Goal: Task Accomplishment & Management: Complete application form

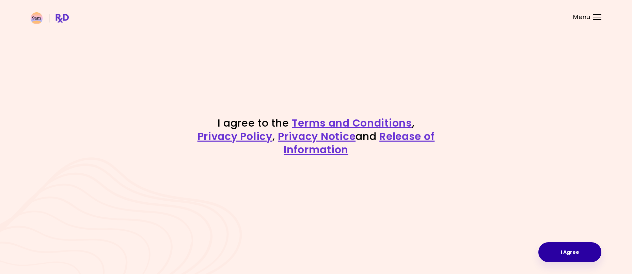
click at [570, 254] on button "I Agree" at bounding box center [570, 252] width 63 height 20
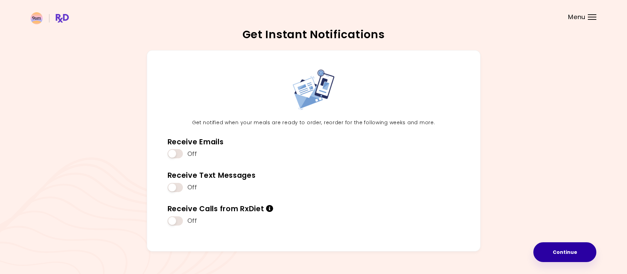
click at [570, 254] on button "Continue" at bounding box center [564, 252] width 63 height 20
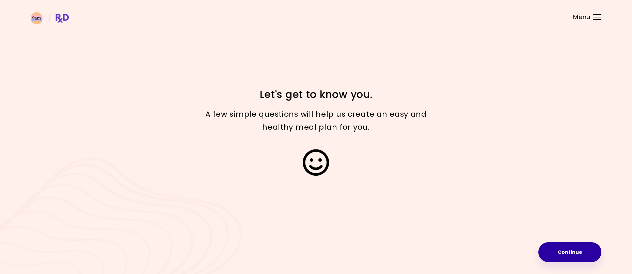
click at [557, 249] on button "Continue" at bounding box center [570, 252] width 63 height 20
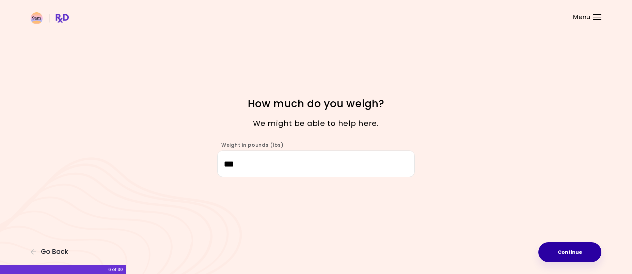
click at [579, 252] on button "Continue" at bounding box center [570, 252] width 63 height 20
select select "****"
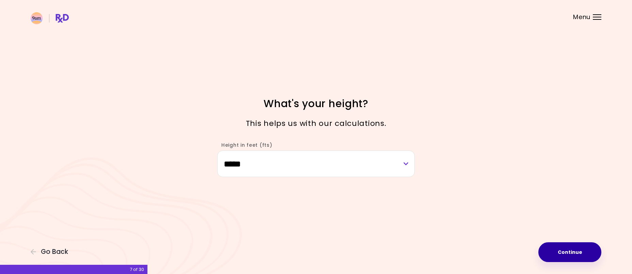
click at [581, 249] on button "Continue" at bounding box center [570, 252] width 63 height 20
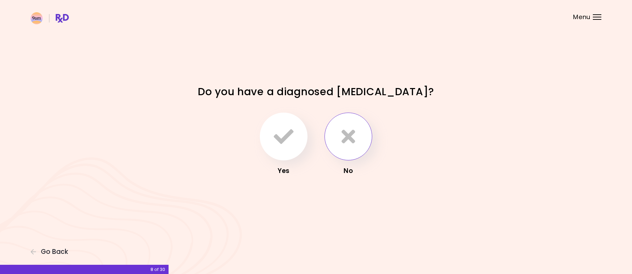
click at [356, 148] on button "button" at bounding box center [349, 136] width 48 height 48
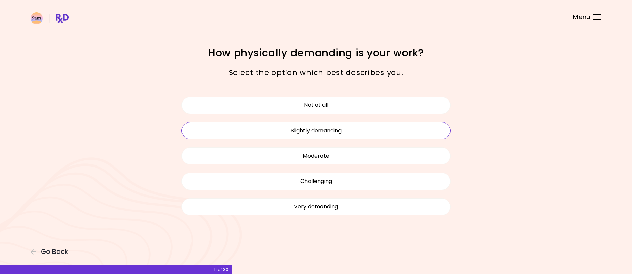
click at [393, 134] on button "Slightly demanding" at bounding box center [316, 130] width 269 height 17
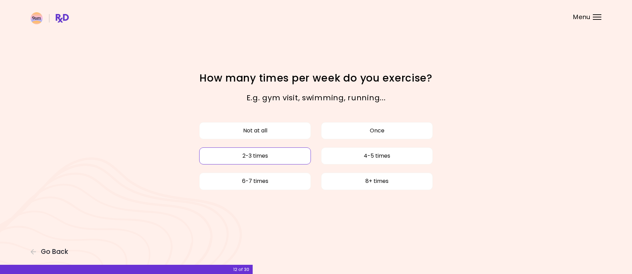
click at [279, 161] on button "2-3 times" at bounding box center [255, 155] width 112 height 17
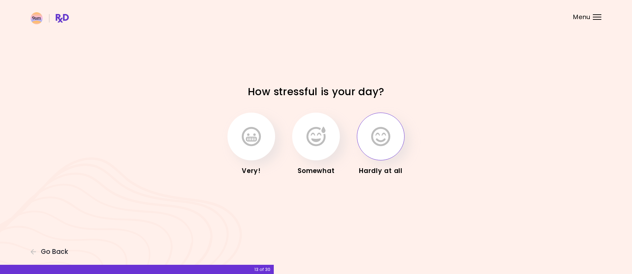
click at [385, 143] on icon "button" at bounding box center [380, 136] width 19 height 20
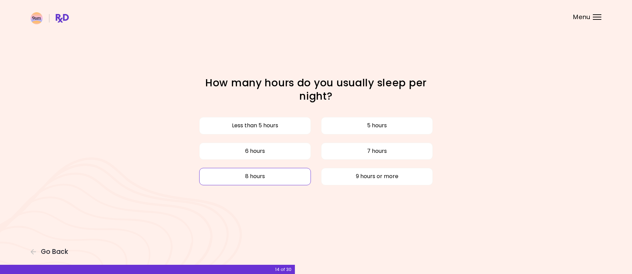
click at [269, 174] on button "8 hours" at bounding box center [255, 176] width 112 height 17
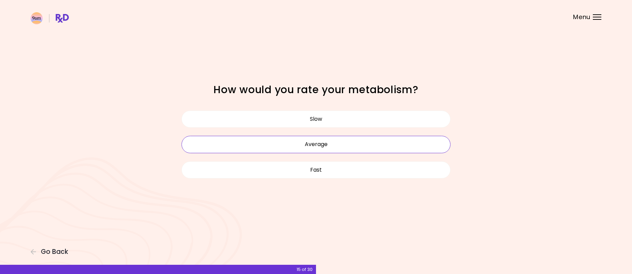
click at [373, 146] on button "Average" at bounding box center [316, 144] width 269 height 17
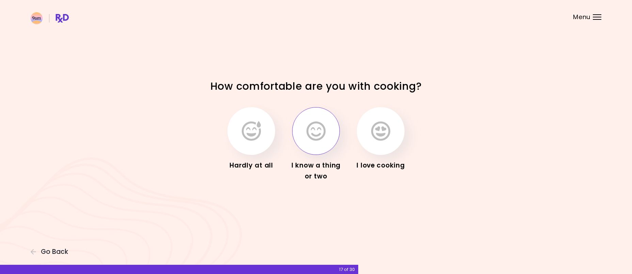
click at [316, 135] on icon "button" at bounding box center [316, 131] width 19 height 20
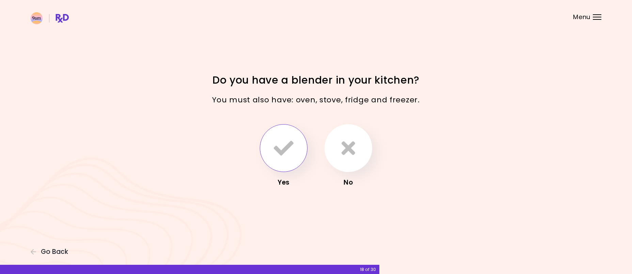
click at [284, 159] on button "button" at bounding box center [284, 148] width 48 height 48
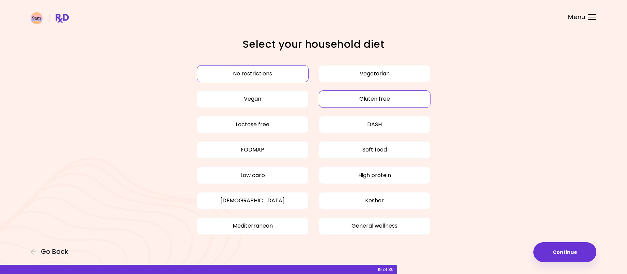
click at [401, 105] on button "Gluten free" at bounding box center [375, 98] width 112 height 17
click at [277, 224] on button "Mediterranean" at bounding box center [253, 225] width 112 height 17
click at [557, 250] on button "Continue" at bounding box center [564, 252] width 63 height 20
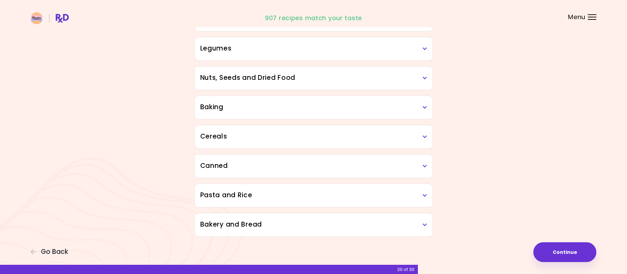
scroll to position [298, 0]
click at [426, 226] on icon at bounding box center [425, 224] width 4 height 5
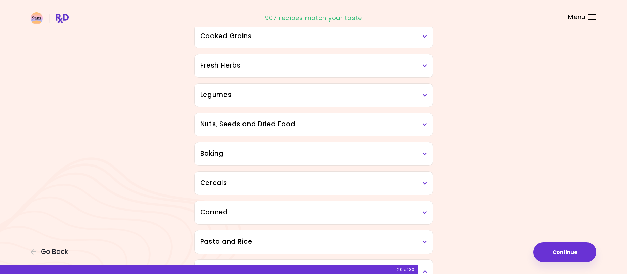
scroll to position [329, 0]
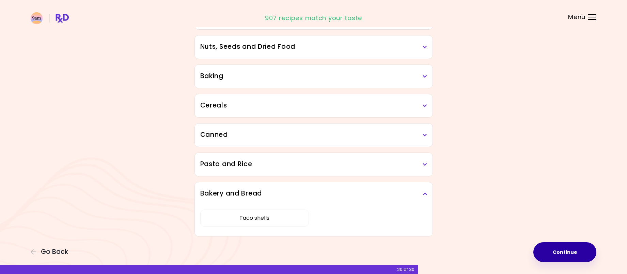
click at [567, 257] on button "Continue" at bounding box center [564, 252] width 63 height 20
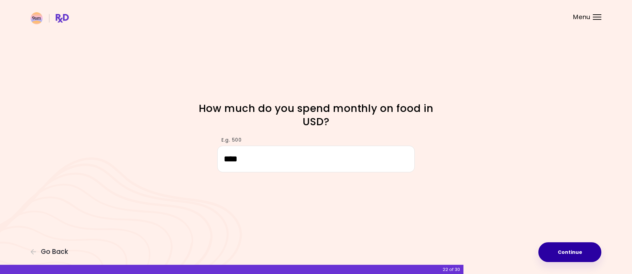
click at [583, 246] on button "Continue" at bounding box center [570, 252] width 63 height 20
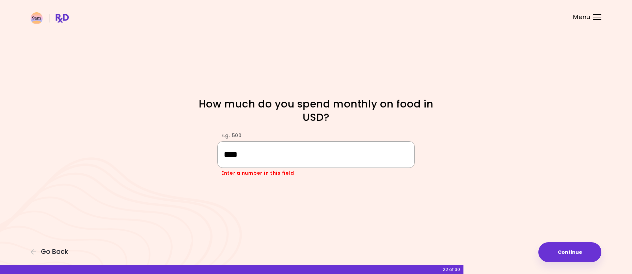
click at [230, 156] on input "****" at bounding box center [316, 154] width 198 height 26
type input "***"
click at [563, 250] on button "Continue" at bounding box center [570, 252] width 63 height 20
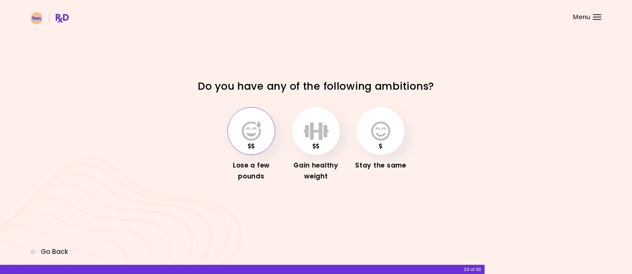
click at [257, 140] on icon "button" at bounding box center [251, 131] width 19 height 20
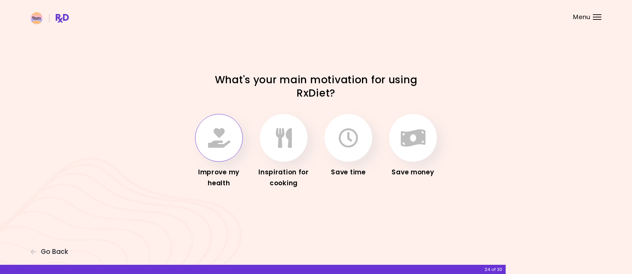
click at [214, 146] on icon "button" at bounding box center [219, 138] width 22 height 20
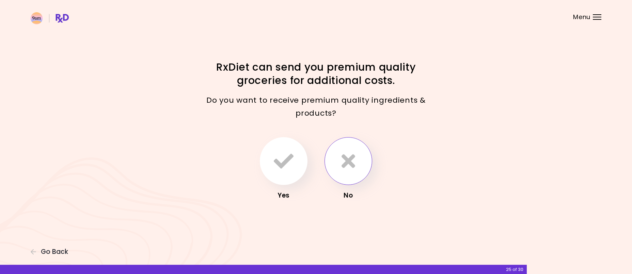
click at [353, 162] on icon "button" at bounding box center [349, 161] width 14 height 20
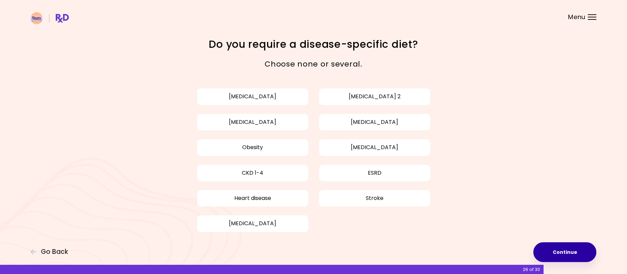
click at [582, 248] on button "Continue" at bounding box center [564, 252] width 63 height 20
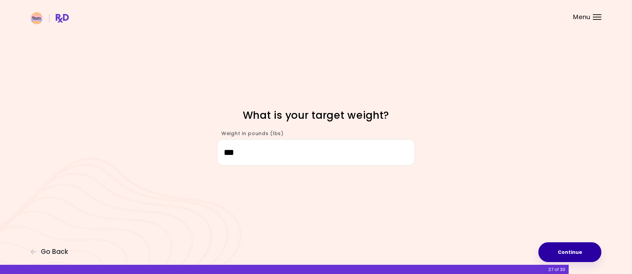
type input "***"
click at [560, 250] on button "Continue" at bounding box center [570, 252] width 63 height 20
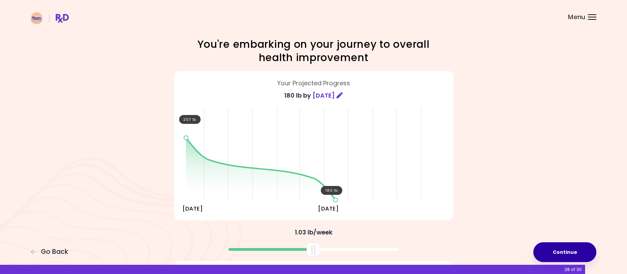
click at [564, 253] on button "Continue" at bounding box center [564, 252] width 63 height 20
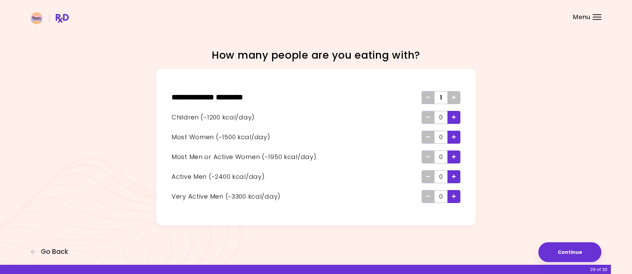
click at [454, 138] on icon "Add - Woman" at bounding box center [454, 137] width 4 height 4
click at [559, 248] on button "Continue" at bounding box center [570, 252] width 63 height 20
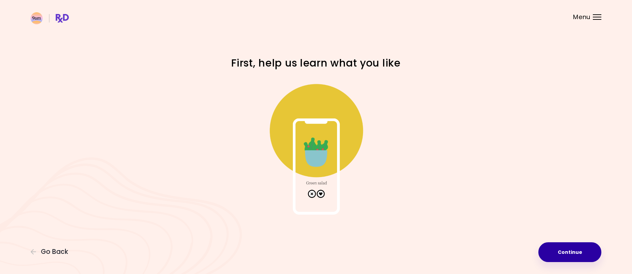
click at [571, 256] on button "Continue" at bounding box center [570, 252] width 63 height 20
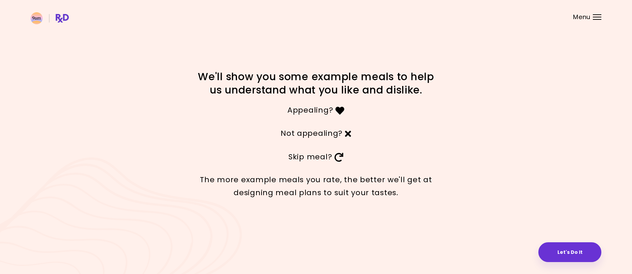
click at [571, 256] on button "Let's Do It" at bounding box center [570, 252] width 63 height 20
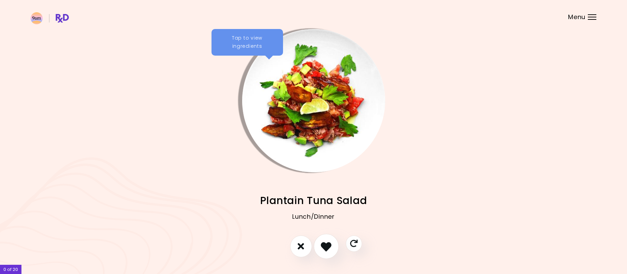
click at [334, 248] on button "I like this recipe" at bounding box center [326, 245] width 25 height 25
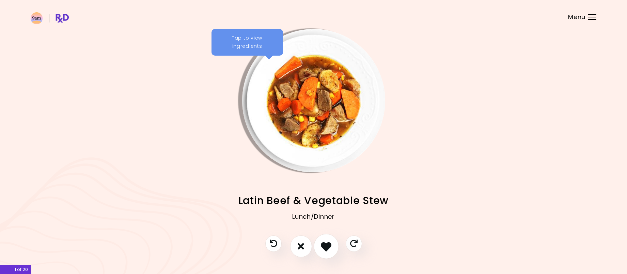
click at [331, 249] on icon "I like this recipe" at bounding box center [326, 246] width 11 height 11
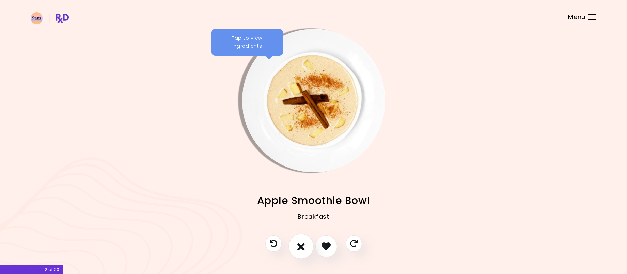
click at [308, 249] on button "I don't like this recipe" at bounding box center [301, 245] width 25 height 25
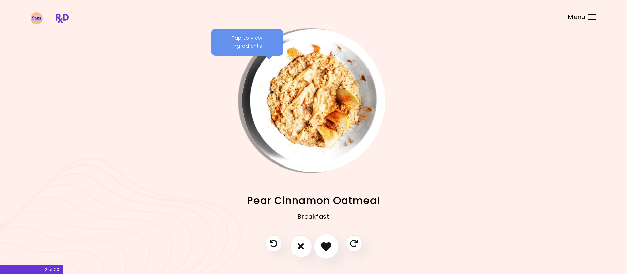
click at [326, 247] on icon "I like this recipe" at bounding box center [326, 246] width 11 height 11
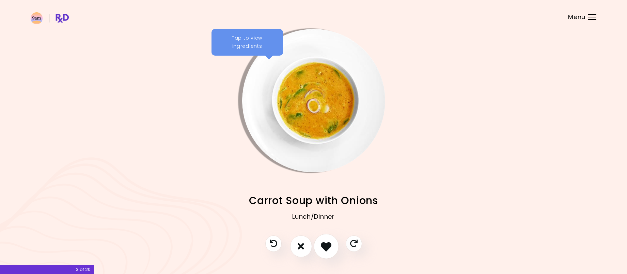
click at [329, 246] on icon "I like this recipe" at bounding box center [326, 246] width 11 height 11
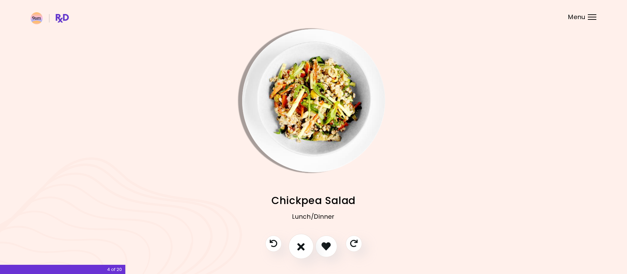
click at [302, 249] on icon "I don't like this recipe" at bounding box center [300, 246] width 7 height 11
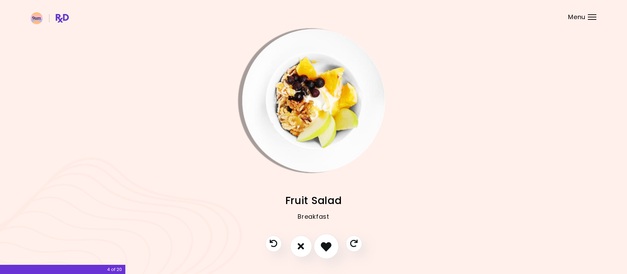
click at [329, 248] on icon "I like this recipe" at bounding box center [326, 246] width 11 height 11
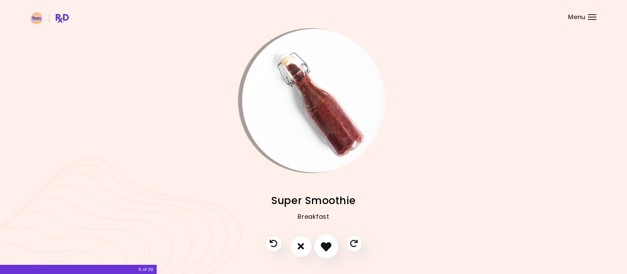
click at [329, 248] on icon "I like this recipe" at bounding box center [326, 246] width 11 height 11
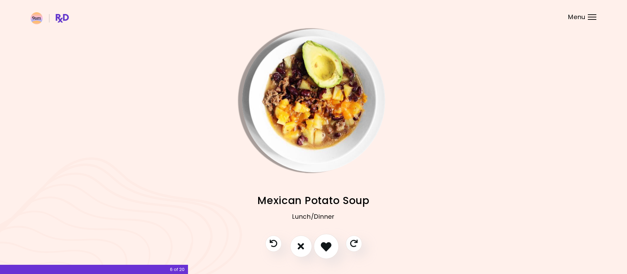
click at [329, 248] on icon "I like this recipe" at bounding box center [326, 246] width 11 height 11
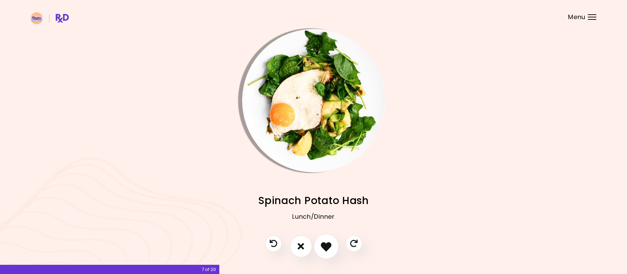
click at [329, 248] on icon "I like this recipe" at bounding box center [326, 246] width 11 height 11
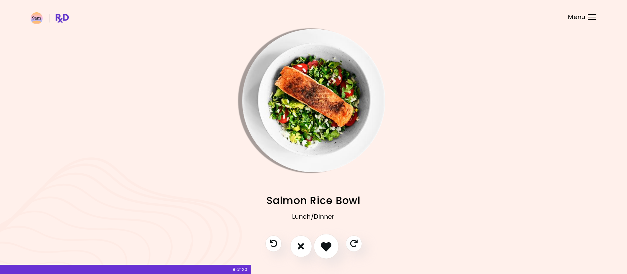
click at [329, 248] on icon "I like this recipe" at bounding box center [326, 246] width 11 height 11
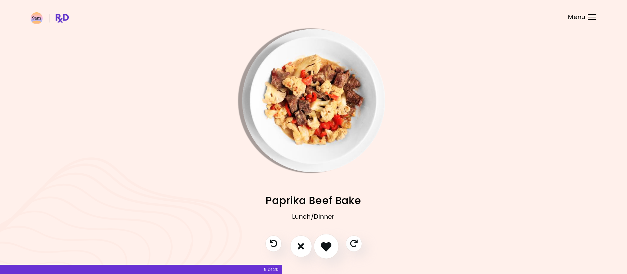
click at [329, 248] on icon "I like this recipe" at bounding box center [326, 246] width 11 height 11
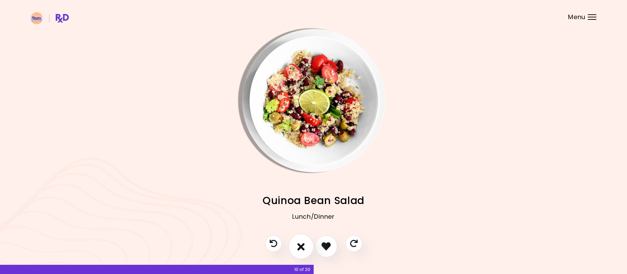
click at [301, 247] on icon "I don't like this recipe" at bounding box center [300, 246] width 7 height 11
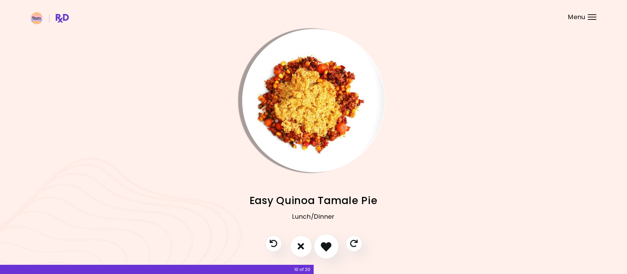
click at [324, 246] on icon "I like this recipe" at bounding box center [326, 246] width 11 height 11
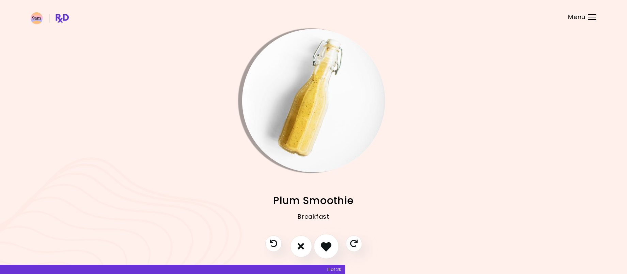
click at [324, 246] on icon "I like this recipe" at bounding box center [326, 246] width 11 height 11
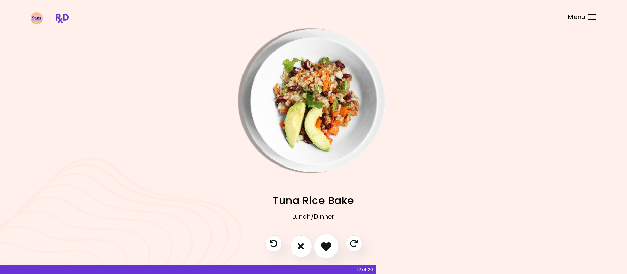
click at [324, 246] on icon "I like this recipe" at bounding box center [326, 246] width 11 height 11
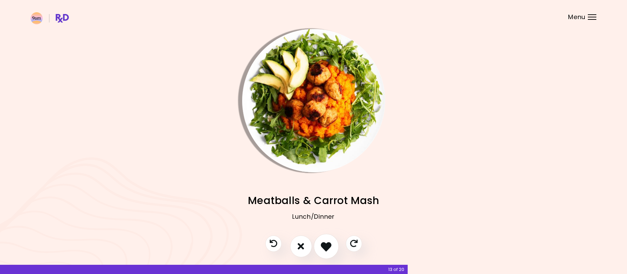
click at [324, 246] on icon "I like this recipe" at bounding box center [326, 246] width 11 height 11
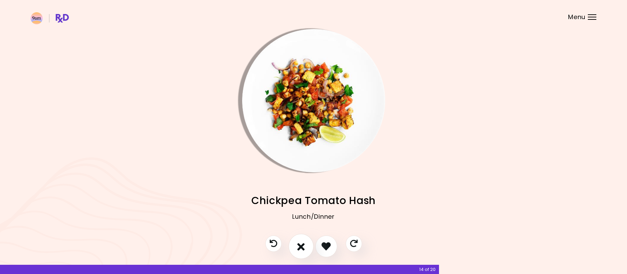
click at [305, 245] on button "I don't like this recipe" at bounding box center [301, 245] width 25 height 25
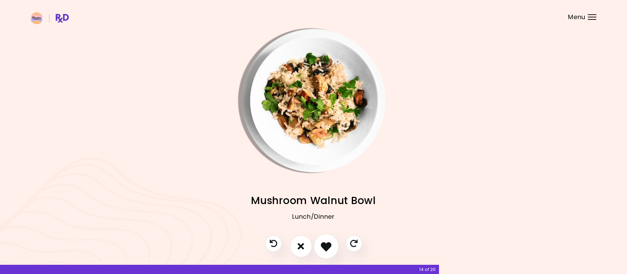
click at [328, 243] on icon "I like this recipe" at bounding box center [326, 246] width 11 height 11
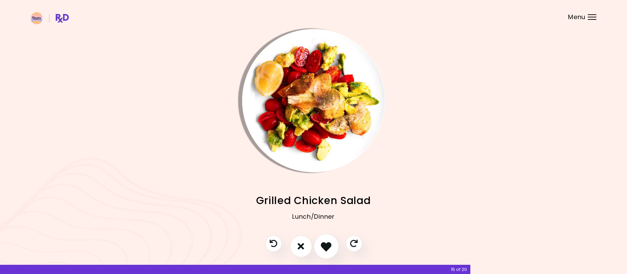
click at [328, 245] on icon "I like this recipe" at bounding box center [326, 246] width 11 height 11
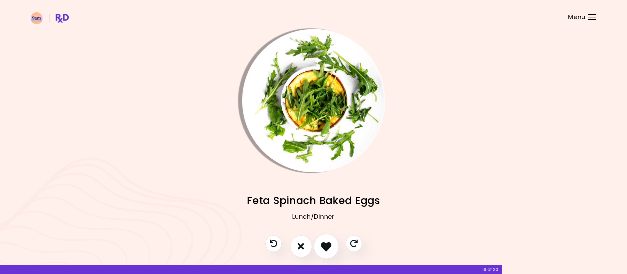
click at [328, 245] on icon "I like this recipe" at bounding box center [326, 246] width 11 height 11
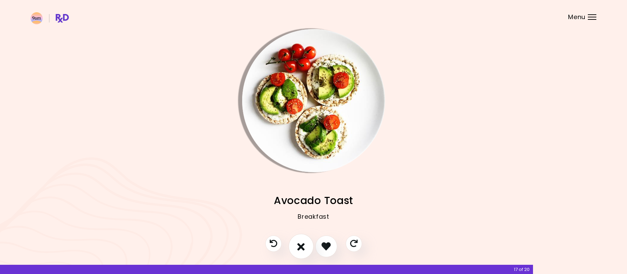
click at [305, 245] on button "I don't like this recipe" at bounding box center [301, 245] width 25 height 25
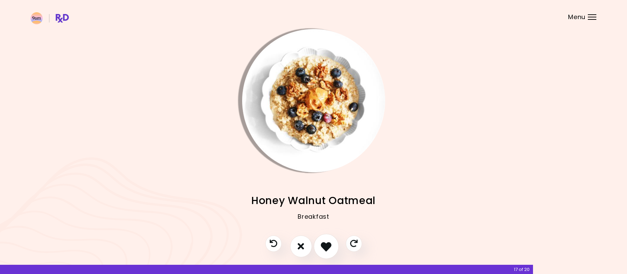
click at [324, 245] on icon "I like this recipe" at bounding box center [326, 246] width 11 height 11
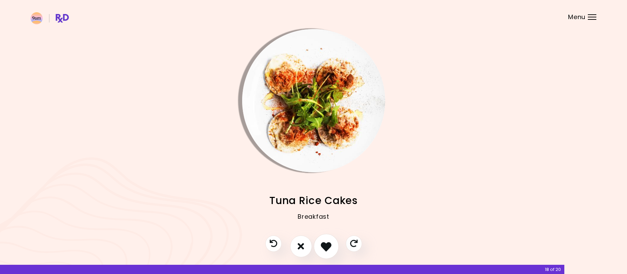
click at [324, 245] on icon "I like this recipe" at bounding box center [326, 246] width 11 height 11
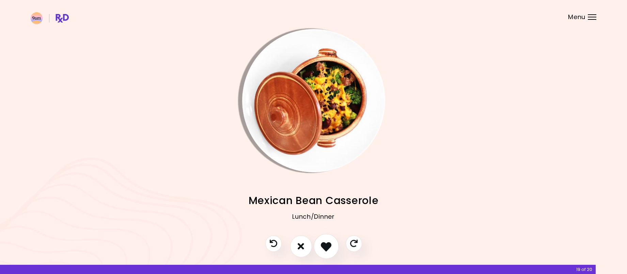
click at [324, 245] on icon "I like this recipe" at bounding box center [326, 246] width 11 height 11
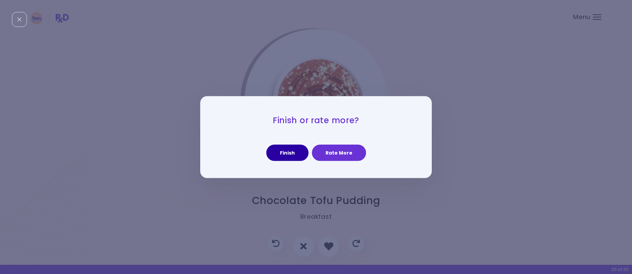
click at [285, 158] on button "Finish" at bounding box center [287, 152] width 42 height 16
